Goal: Find specific page/section: Find specific page/section

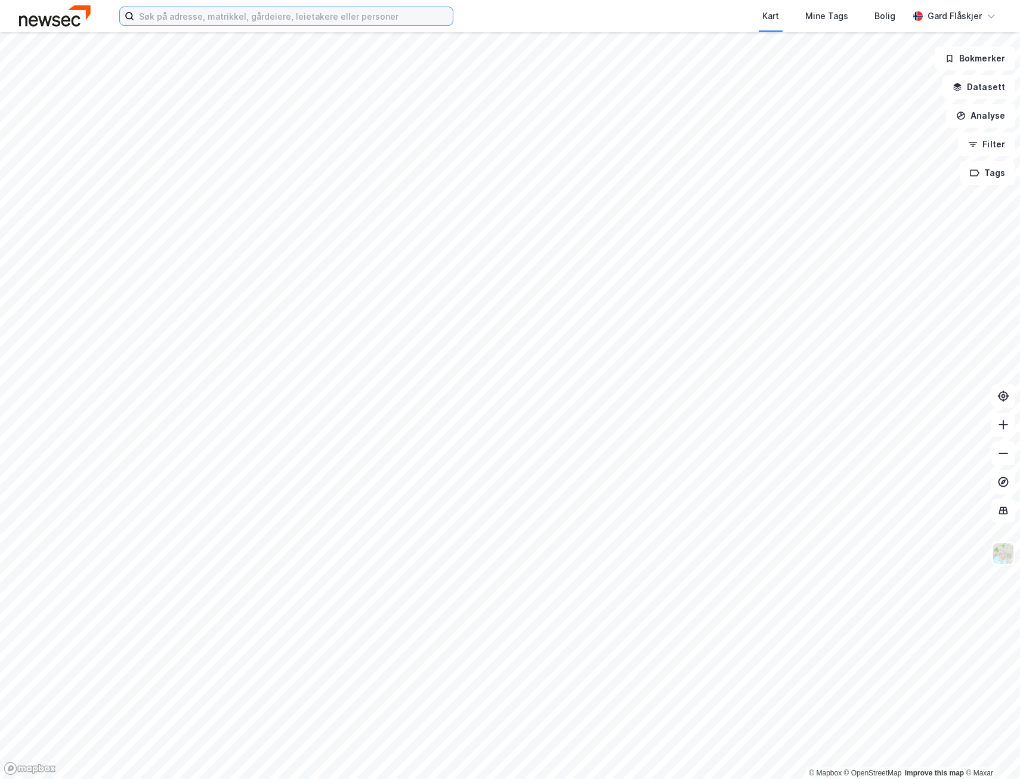
click at [213, 21] on input at bounding box center [293, 16] width 318 height 18
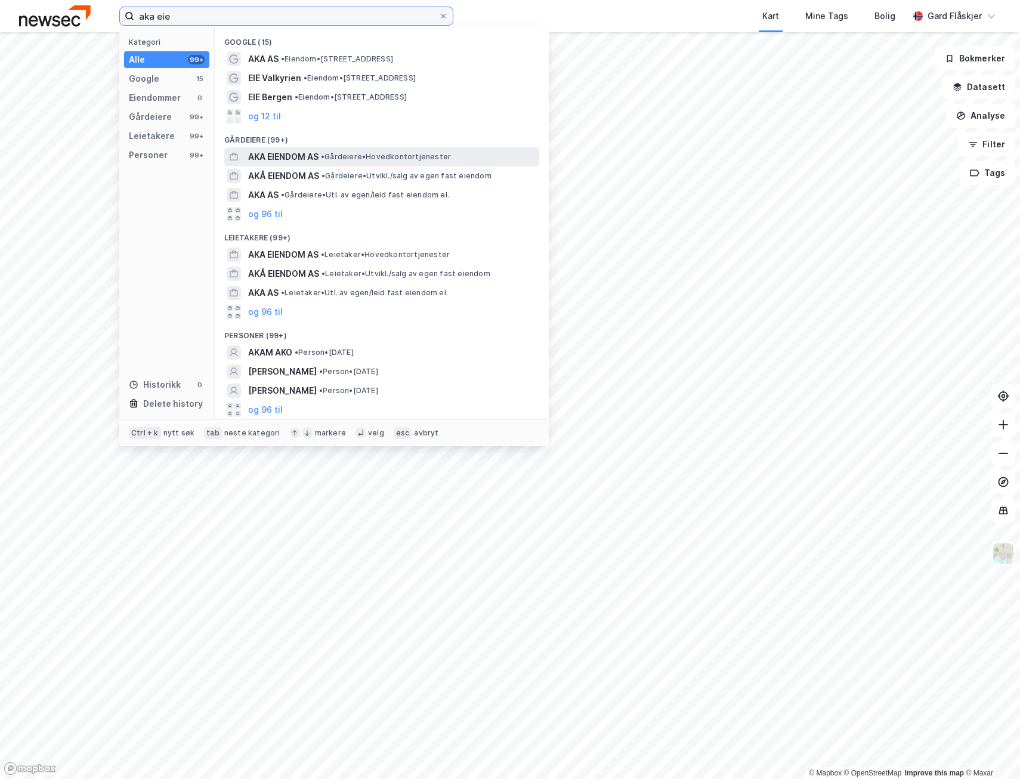
type input "aka eie"
click at [362, 154] on span "• Gårdeiere • Hovedkontortjenester" at bounding box center [386, 157] width 130 height 10
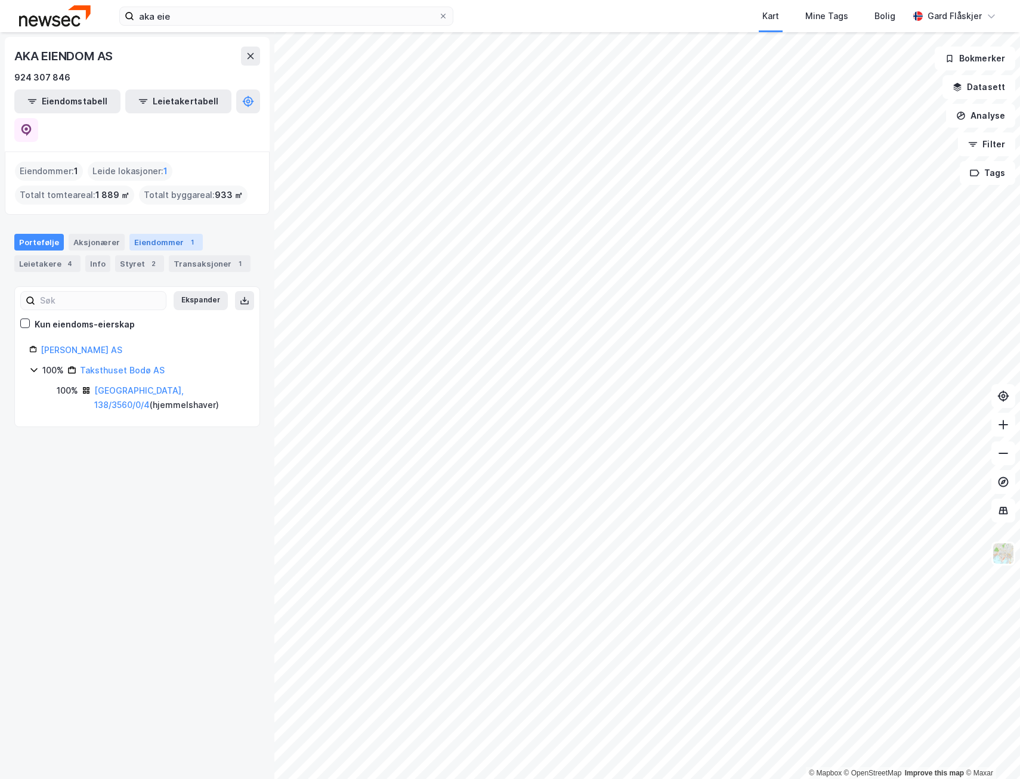
click at [186, 236] on div "1" at bounding box center [192, 242] width 12 height 12
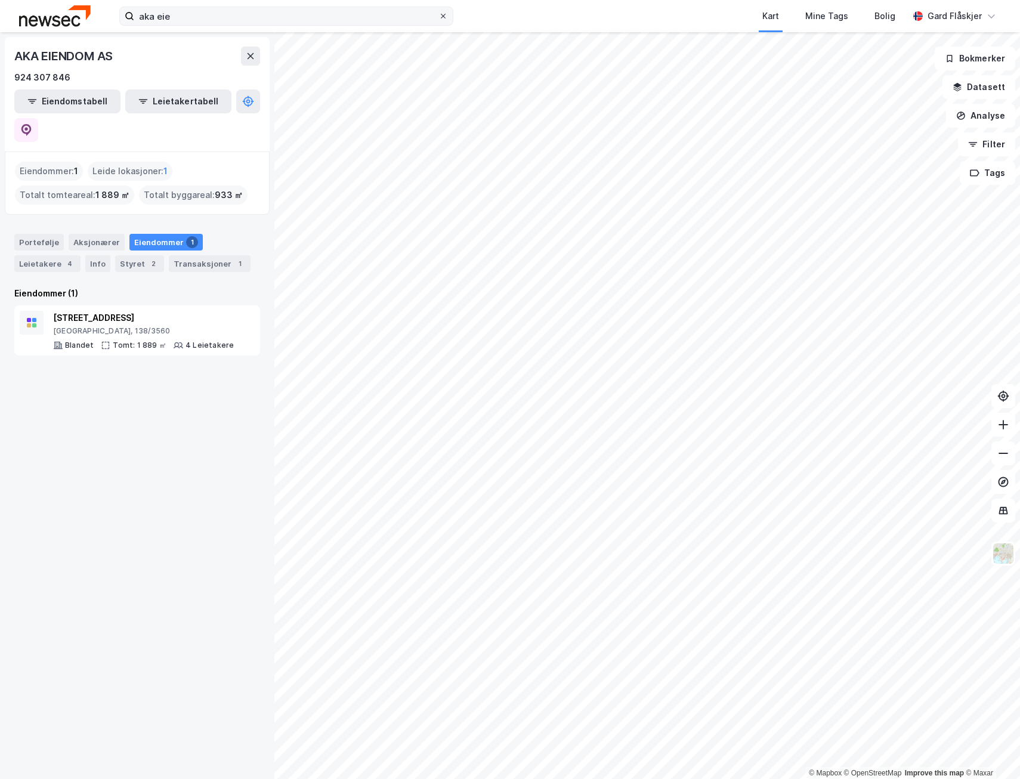
click at [444, 14] on icon at bounding box center [442, 16] width 7 height 7
click at [438, 14] on input "aka eie" at bounding box center [286, 16] width 304 height 18
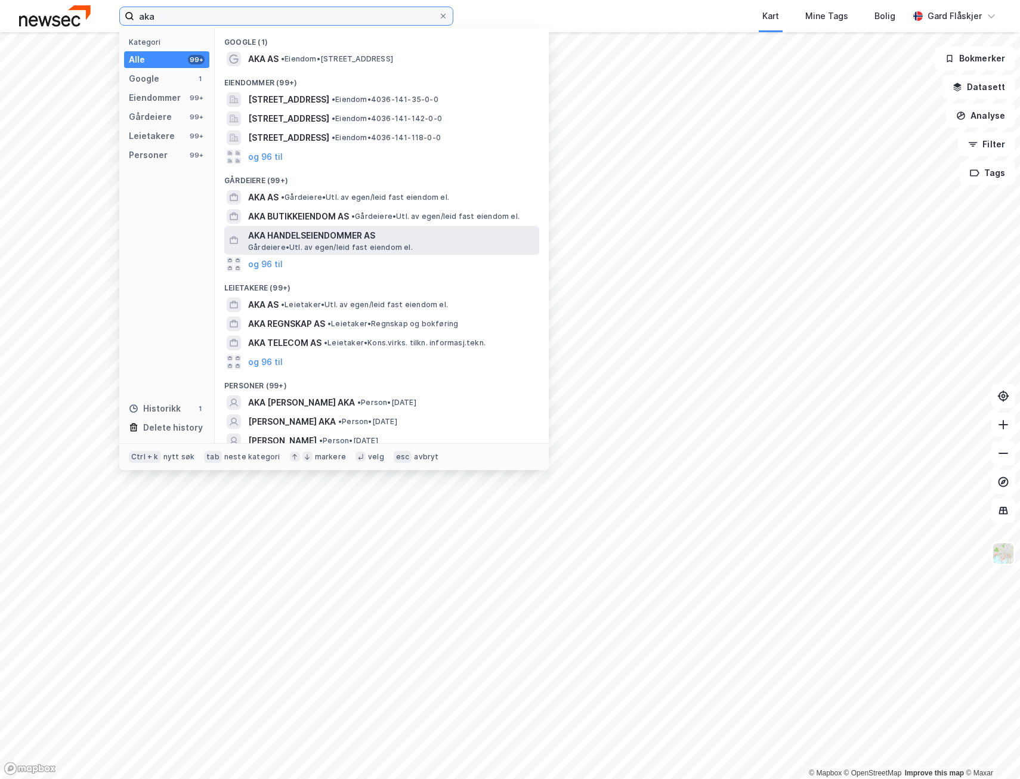
type input "aka"
click at [308, 249] on span "Gårdeiere • Utl. av egen/leid fast eiendom el." at bounding box center [330, 248] width 165 height 10
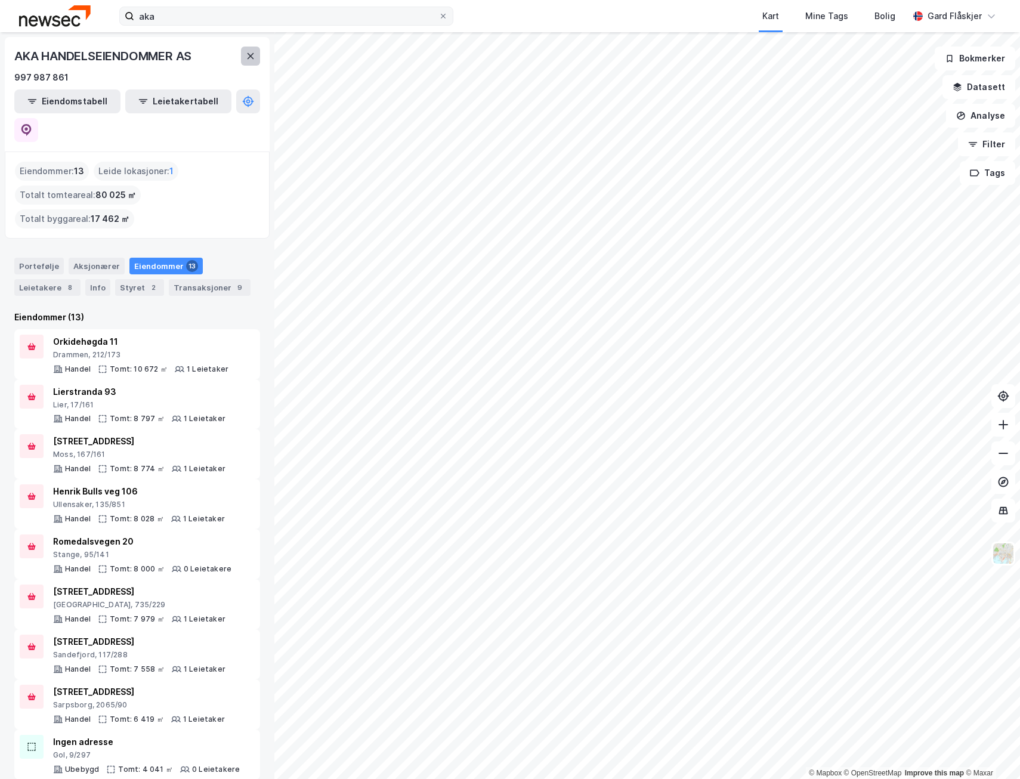
click at [252, 63] on button at bounding box center [250, 56] width 19 height 19
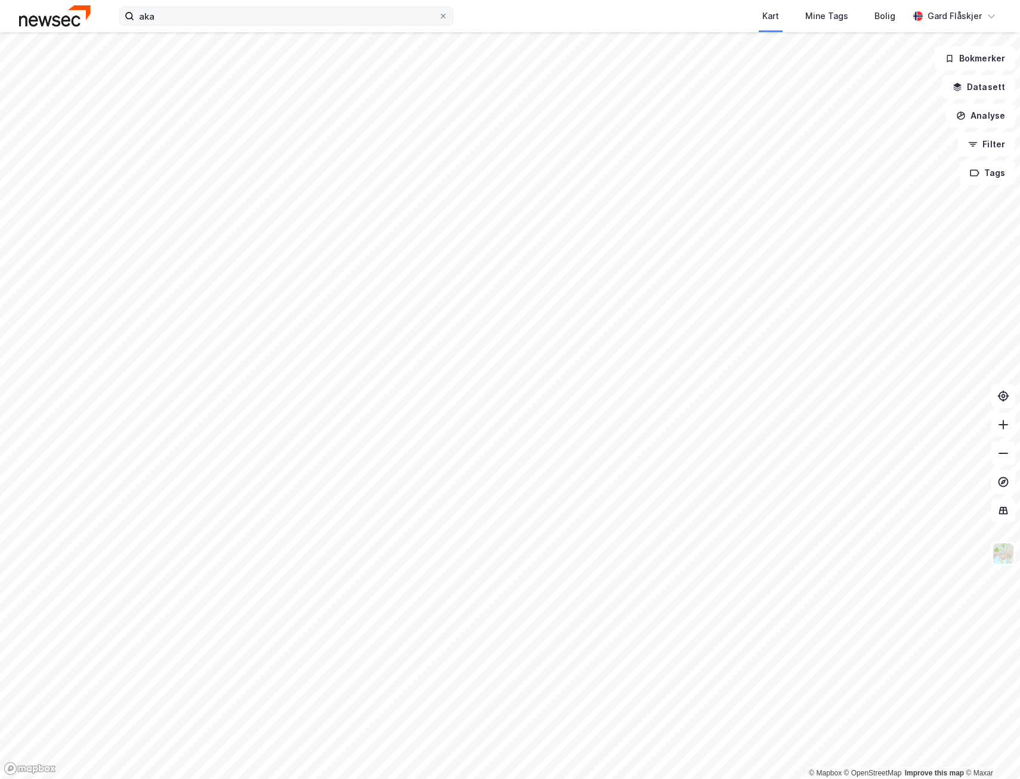
click at [213, 25] on label "aka" at bounding box center [286, 16] width 334 height 19
click at [213, 25] on input "aka" at bounding box center [286, 16] width 304 height 18
